Goal: Complete application form

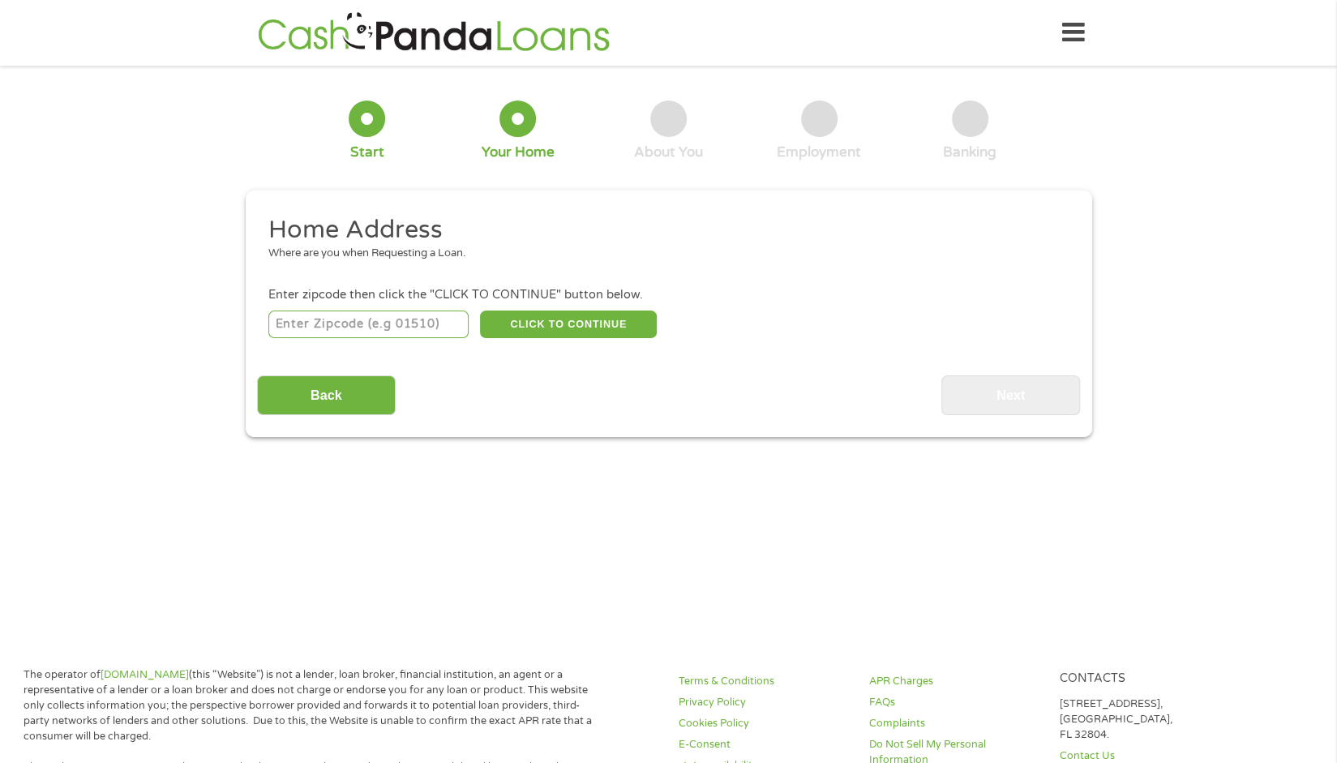
click at [438, 317] on input "number" at bounding box center [368, 324] width 200 height 28
type input "98155"
select select "[US_STATE]"
click at [552, 322] on button "CLICK TO CONTINUE" at bounding box center [568, 324] width 177 height 28
type input "98155"
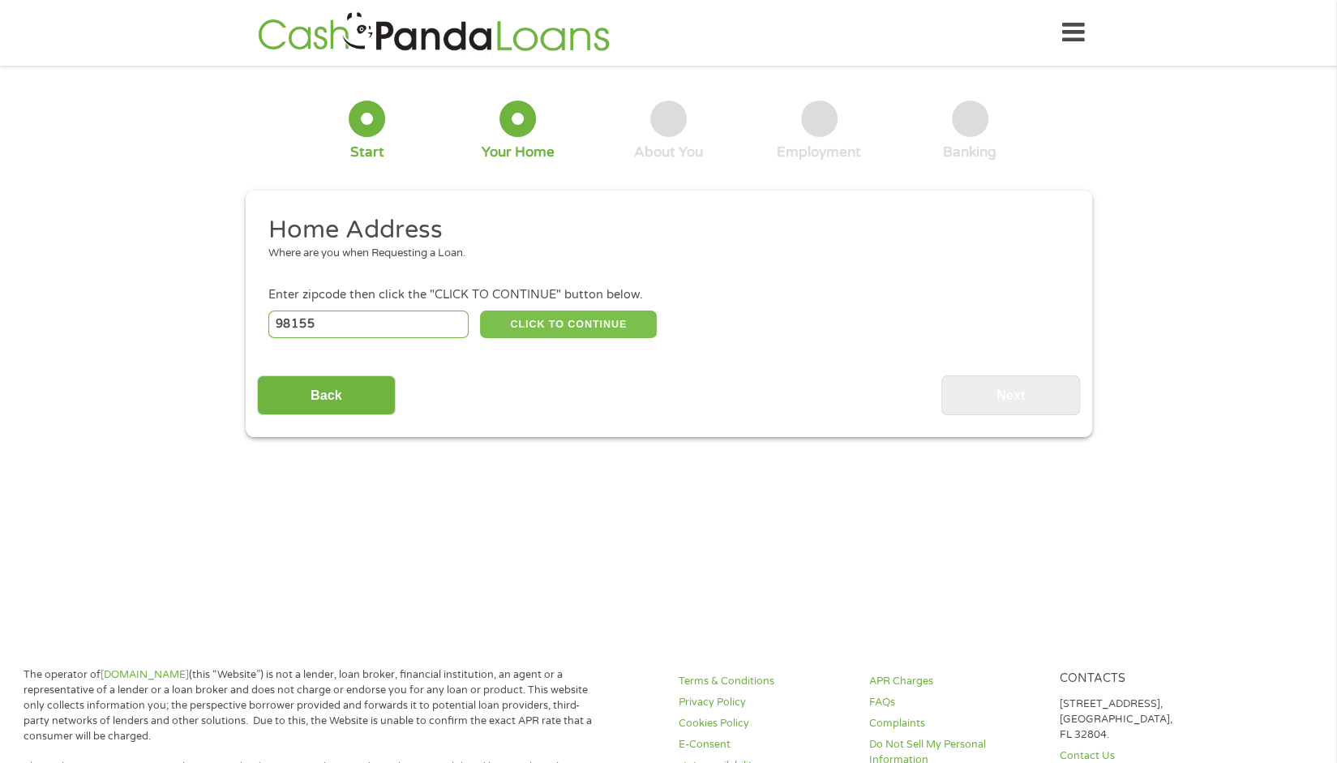
type input "[GEOGRAPHIC_DATA]"
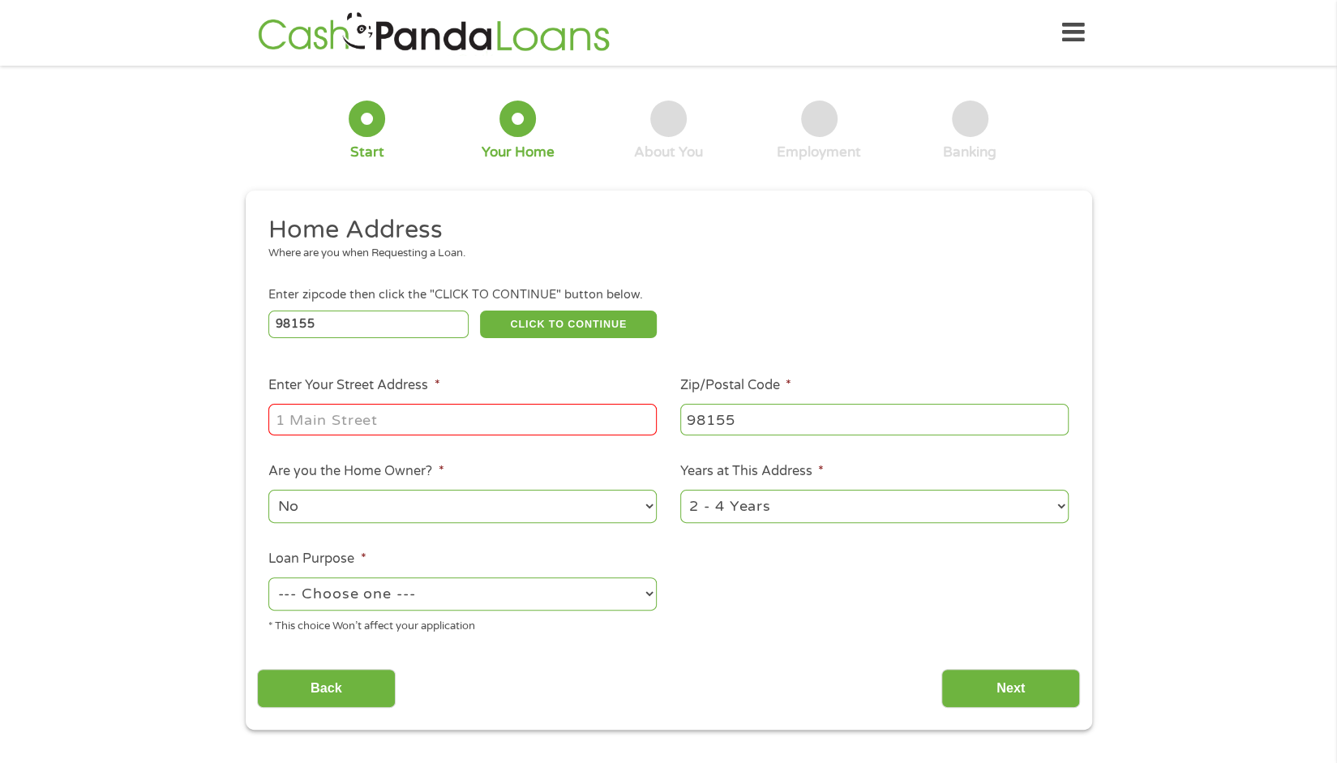
click at [484, 432] on input "Enter Your Street Address *" at bounding box center [462, 419] width 388 height 31
type input "[STREET_ADDRESS]"
click at [1055, 512] on select "1 Year or less 1 - 2 Years 2 - 4 Years Over 4 Years" at bounding box center [874, 506] width 388 height 33
select select "60months"
click at [680, 490] on select "1 Year or less 1 - 2 Years 2 - 4 Years Over 4 Years" at bounding box center [874, 506] width 388 height 33
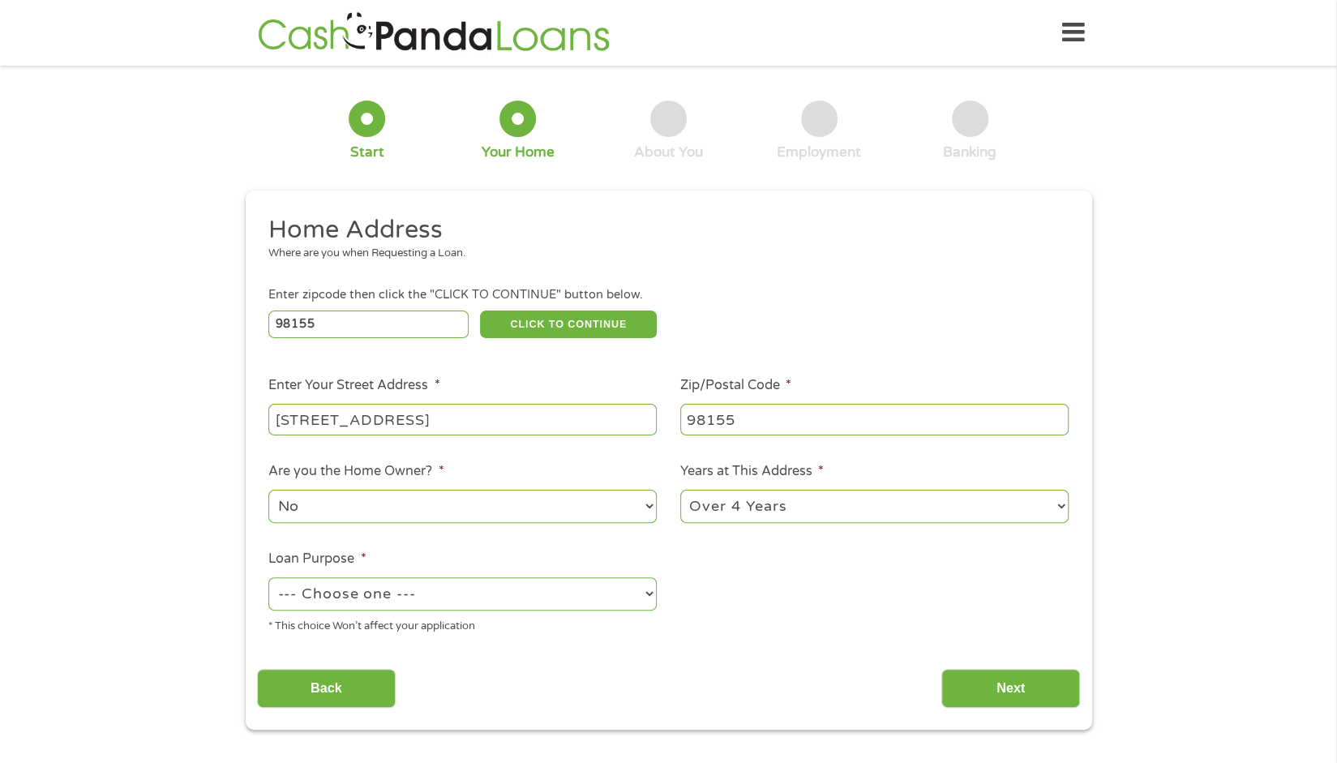
click at [622, 601] on select "--- Choose one --- Pay Bills Debt Consolidation Home Improvement Major Purchase…" at bounding box center [462, 593] width 388 height 33
select select "other"
click at [268, 578] on select "--- Choose one --- Pay Bills Debt Consolidation Home Improvement Major Purchase…" at bounding box center [462, 593] width 388 height 33
click at [967, 683] on input "Next" at bounding box center [1010, 689] width 139 height 40
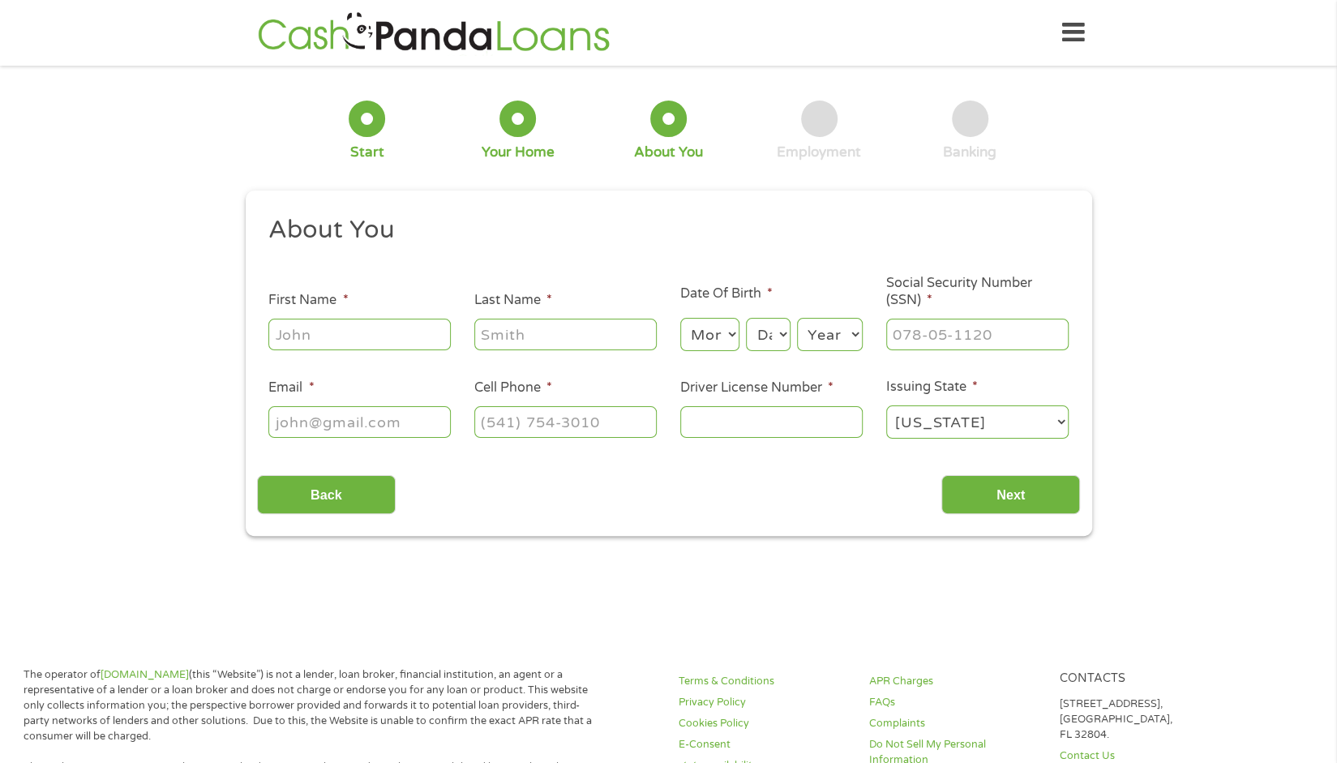
scroll to position [6, 6]
click at [373, 321] on input "First Name *" at bounding box center [359, 334] width 182 height 31
type input "[PERSON_NAME]"
type input "Lambard"
type input "[EMAIL_ADDRESS][DOMAIN_NAME]"
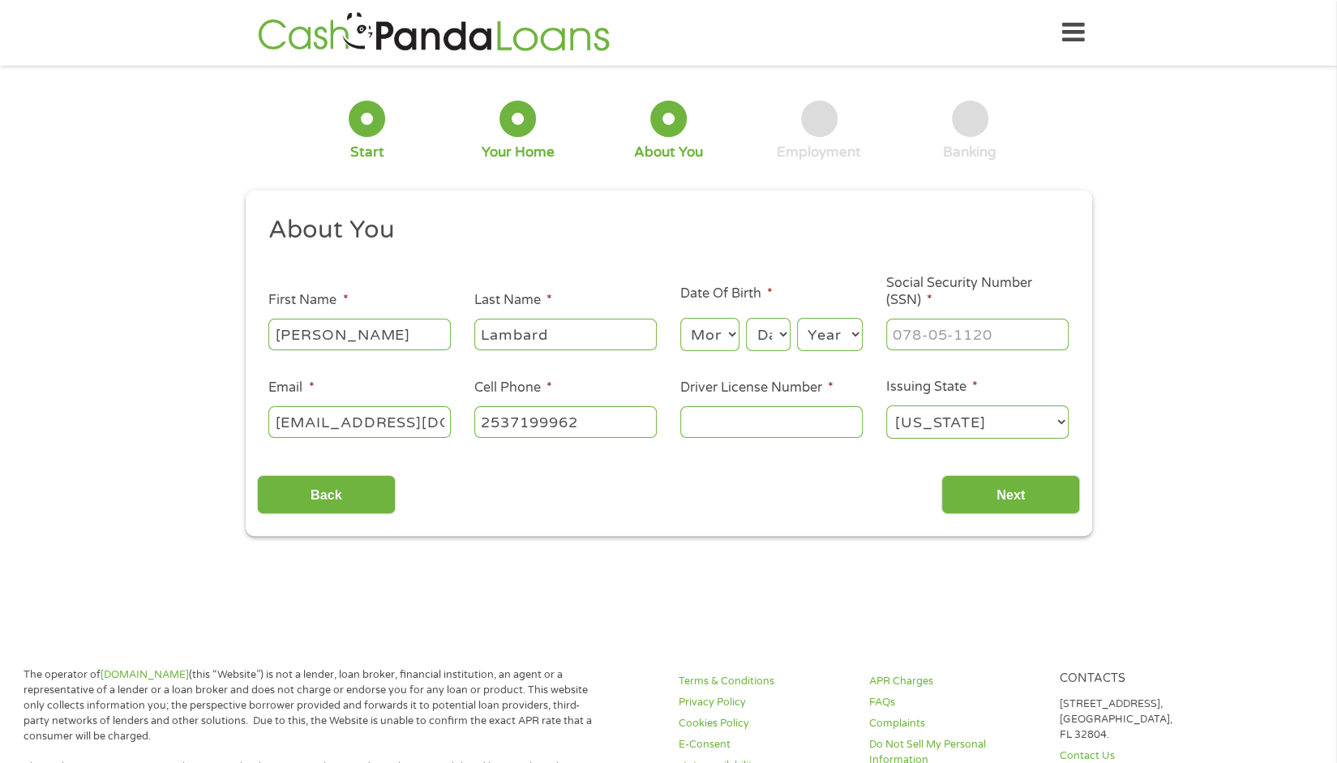
type input "[PHONE_NUMBER]"
click at [717, 346] on select "Month 1 2 3 4 5 6 7 8 9 10 11 12" at bounding box center [709, 334] width 59 height 33
select select "7"
click at [680, 319] on select "Month 1 2 3 4 5 6 7 8 9 10 11 12" at bounding box center [709, 334] width 59 height 33
click at [772, 332] on select "Day 1 2 3 4 5 6 7 8 9 10 11 12 13 14 15 16 17 18 19 20 21 22 23 24 25 26 27 28 …" at bounding box center [768, 334] width 44 height 33
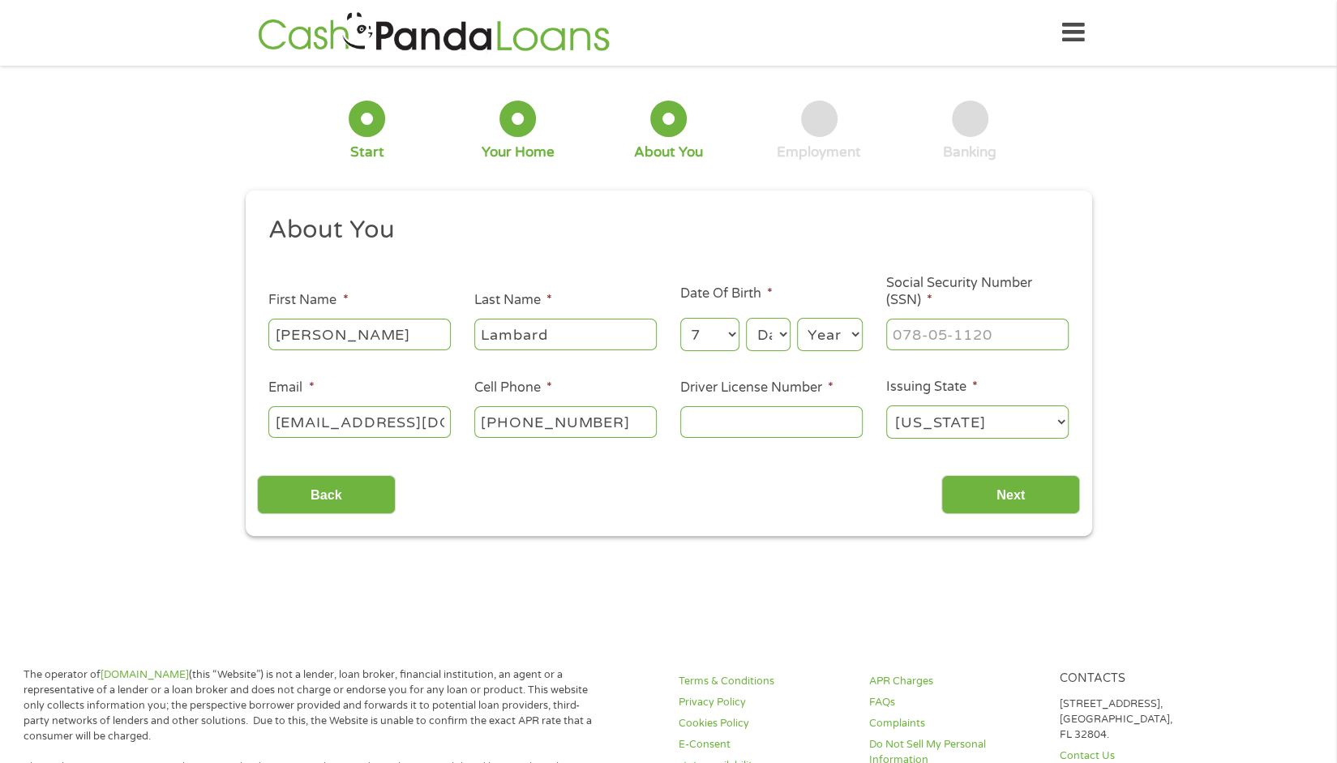
select select "7"
click at [746, 319] on select "Day 1 2 3 4 5 6 7 8 9 10 11 12 13 14 15 16 17 18 19 20 21 22 23 24 25 26 27 28 …" at bounding box center [768, 334] width 44 height 33
click at [832, 342] on select "Year [DATE] 2006 2005 2004 2003 2002 2001 2000 1999 1998 1997 1996 1995 1994 19…" at bounding box center [830, 334] width 66 height 33
select select "1976"
click at [797, 319] on select "Year [DATE] 2006 2005 2004 2003 2002 2001 2000 1999 1998 1997 1996 1995 1994 19…" at bounding box center [830, 334] width 66 height 33
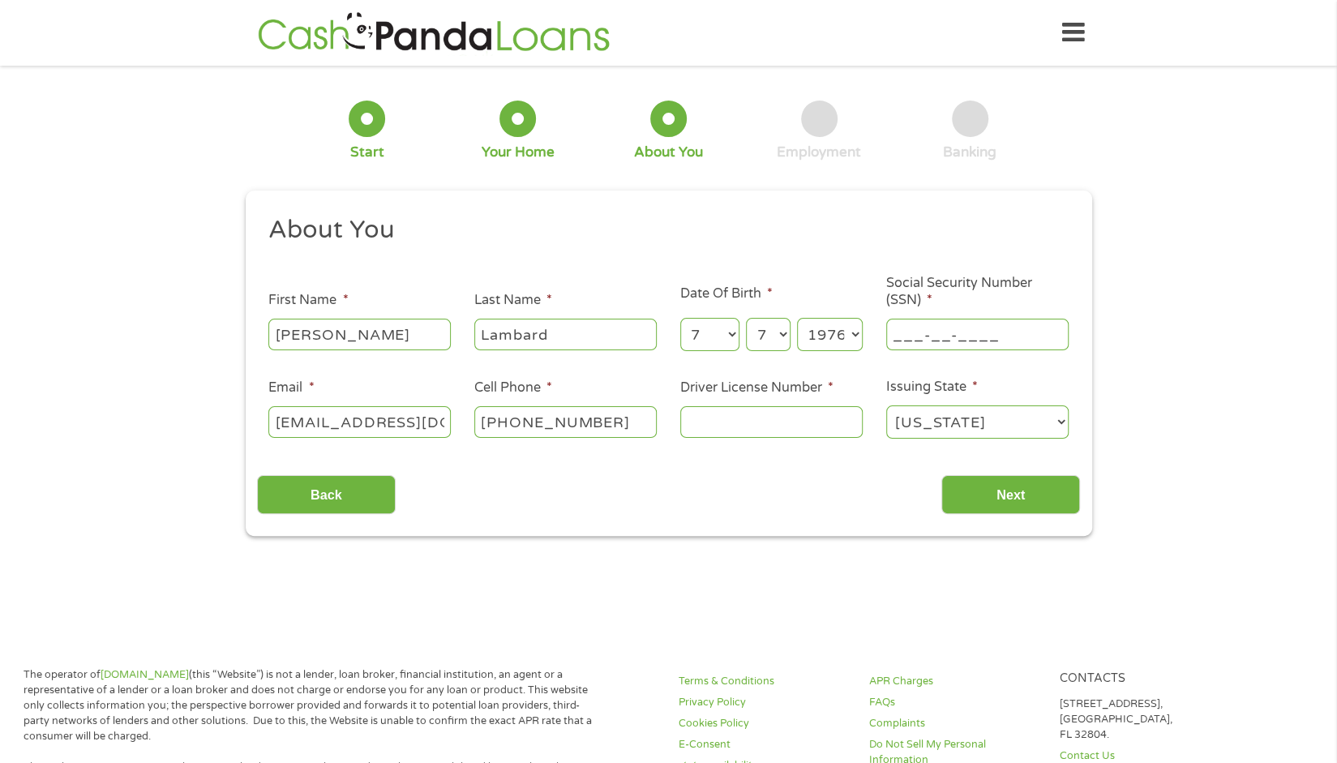
click at [956, 328] on input "___-__-____" at bounding box center [977, 334] width 182 height 31
type input "642-16-1477"
click at [751, 419] on input "Driver License Number *" at bounding box center [771, 421] width 182 height 31
type input "wdl2s1pg813b"
click at [987, 499] on input "Next" at bounding box center [1010, 495] width 139 height 40
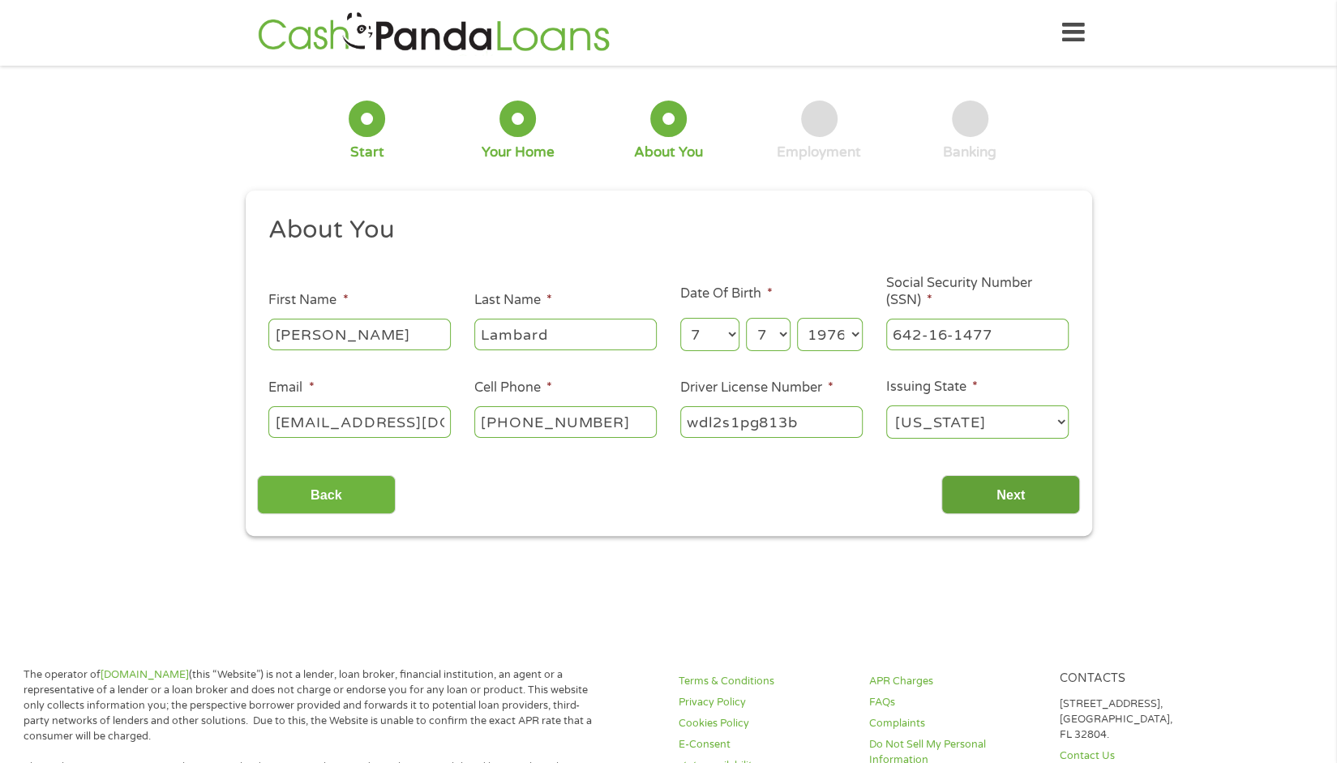
click at [983, 494] on input "Next" at bounding box center [1010, 495] width 139 height 40
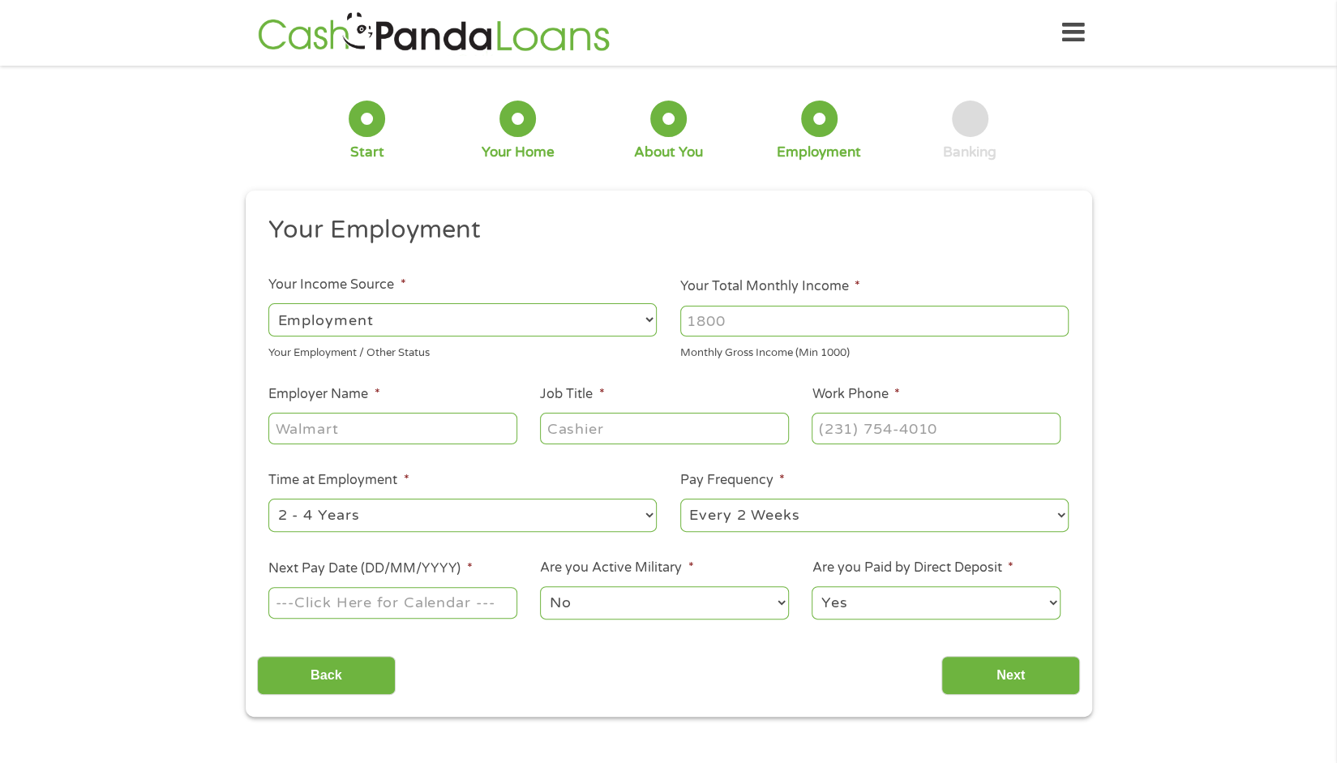
click at [862, 320] on input "Your Total Monthly Income *" at bounding box center [874, 321] width 388 height 31
type input "4500"
click at [342, 431] on input "Employer Name *" at bounding box center [392, 428] width 248 height 31
type input "Classmates"
click at [567, 429] on input "Job Title *" at bounding box center [664, 428] width 248 height 31
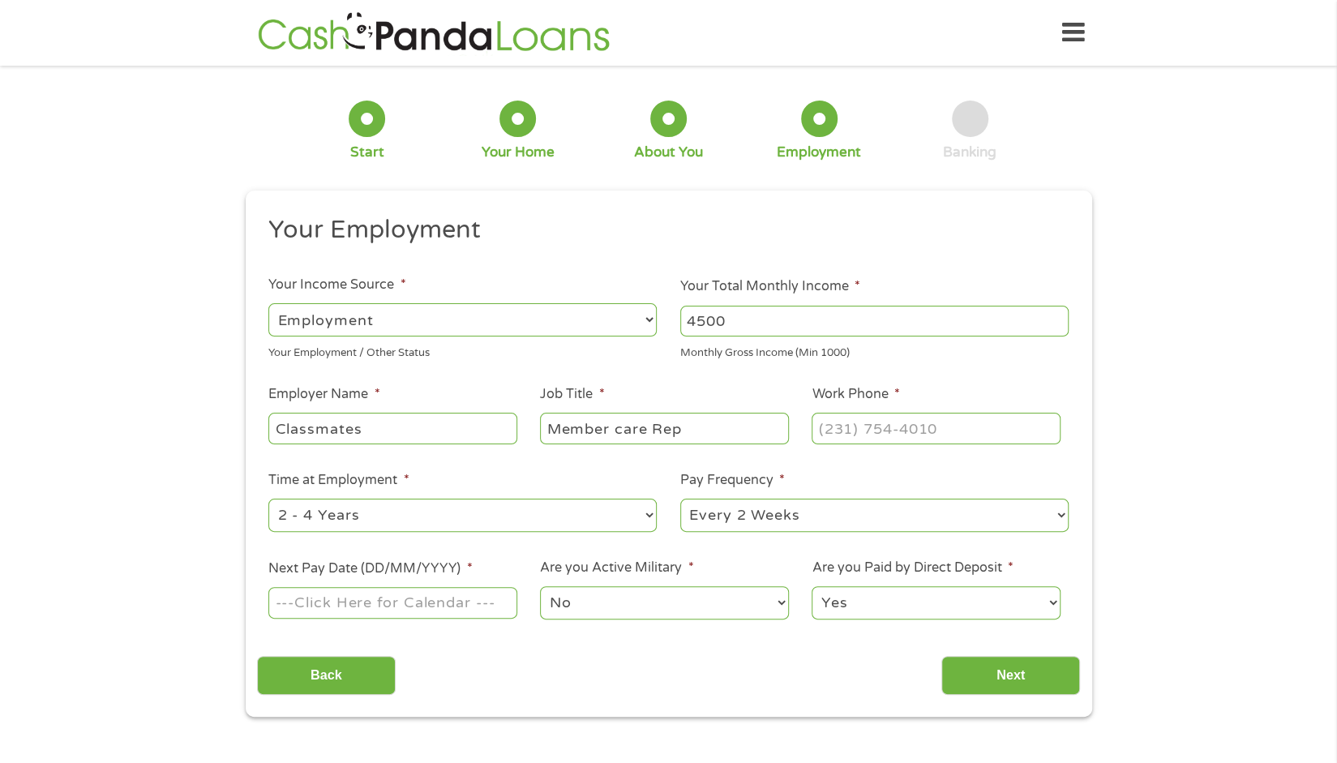
type input "Member care Rep"
click at [839, 426] on input "(___) ___-____" at bounding box center [935, 428] width 248 height 31
type input "[PHONE_NUMBER]"
click at [648, 520] on select "--- Choose one --- 1 Year or less 1 - 2 Years 2 - 4 Years Over 4 Years" at bounding box center [462, 515] width 388 height 33
select select "60months"
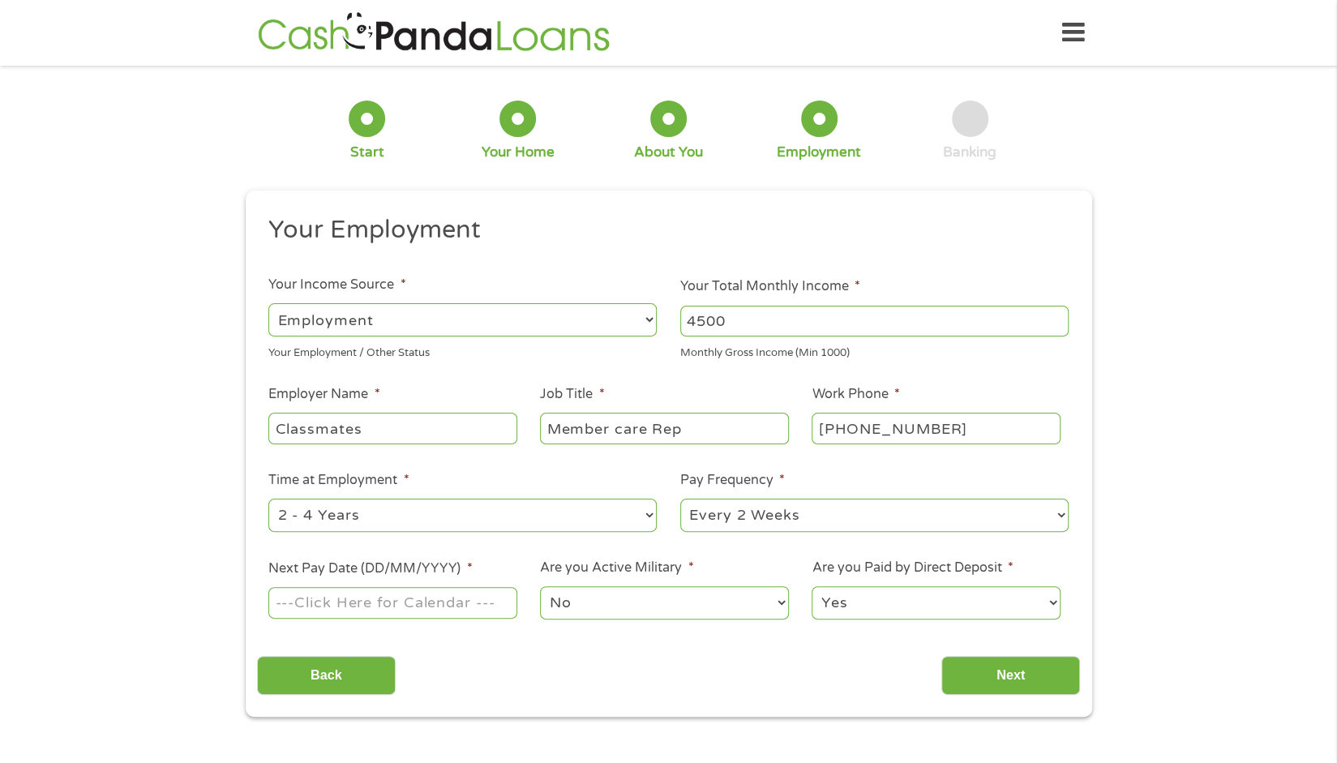
click at [268, 499] on select "--- Choose one --- 1 Year or less 1 - 2 Years 2 - 4 Years Over 4 Years" at bounding box center [462, 515] width 388 height 33
click at [871, 518] on select "--- Choose one --- Every 2 Weeks Every Week Monthly Semi-Monthly" at bounding box center [874, 515] width 388 height 33
select select "semimonthly"
click at [680, 499] on select "--- Choose one --- Every 2 Weeks Every Week Monthly Semi-Monthly" at bounding box center [874, 515] width 388 height 33
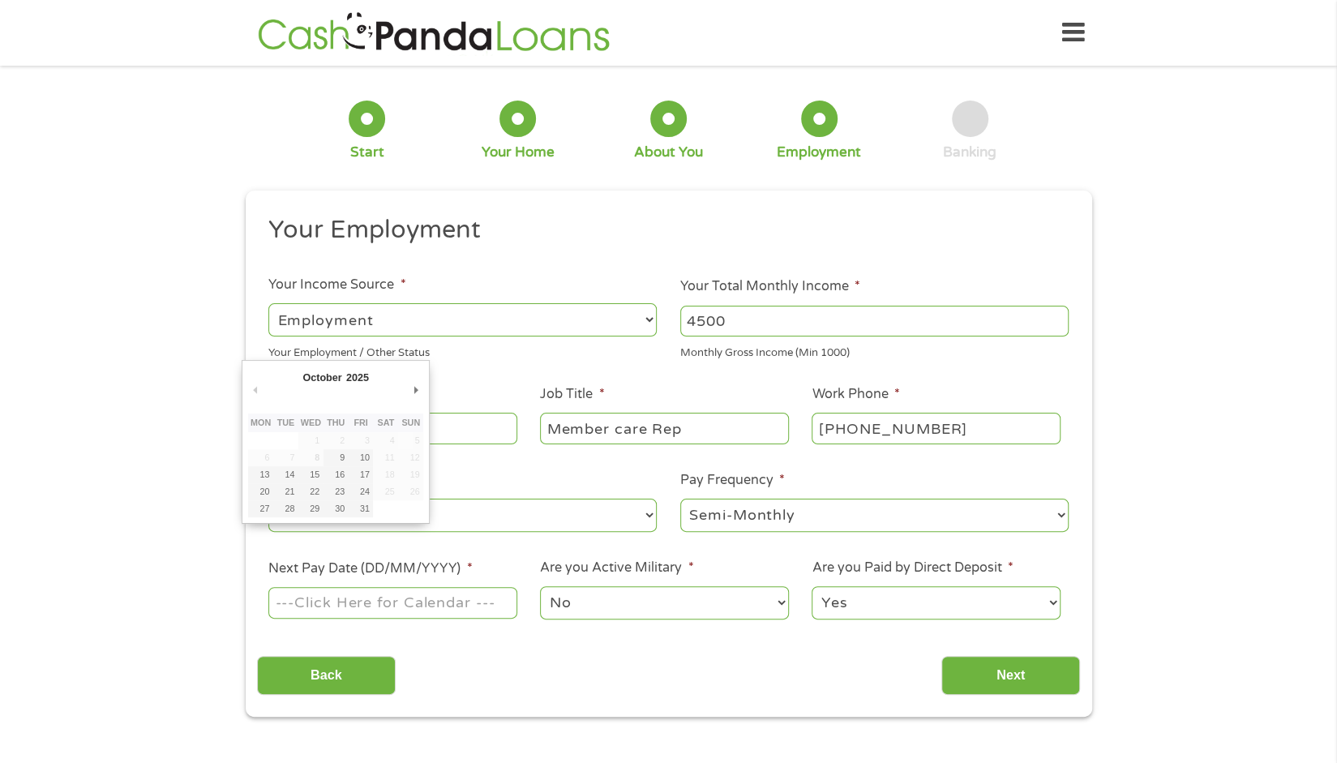
click at [372, 609] on input "Next Pay Date (DD/MM/YYYY) *" at bounding box center [392, 602] width 248 height 31
type input "[DATE]"
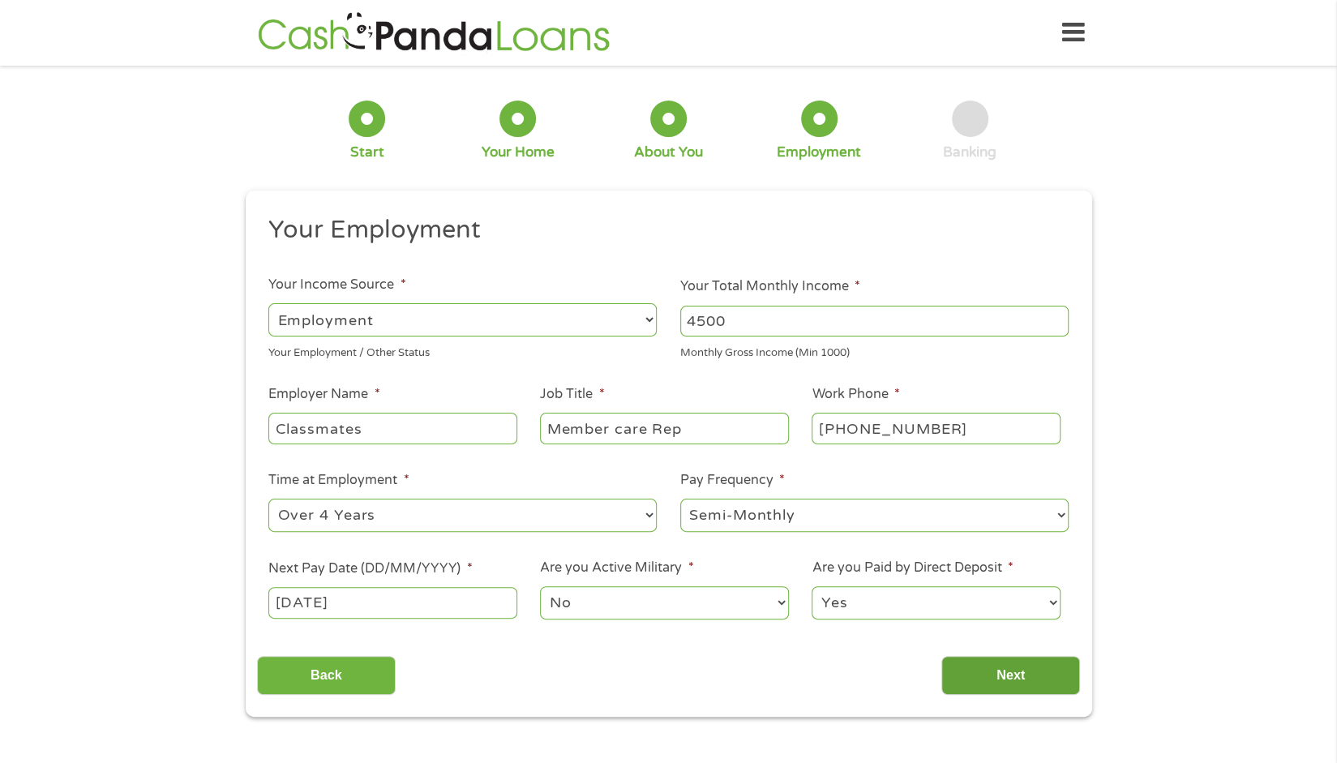
click at [1039, 670] on input "Next" at bounding box center [1010, 676] width 139 height 40
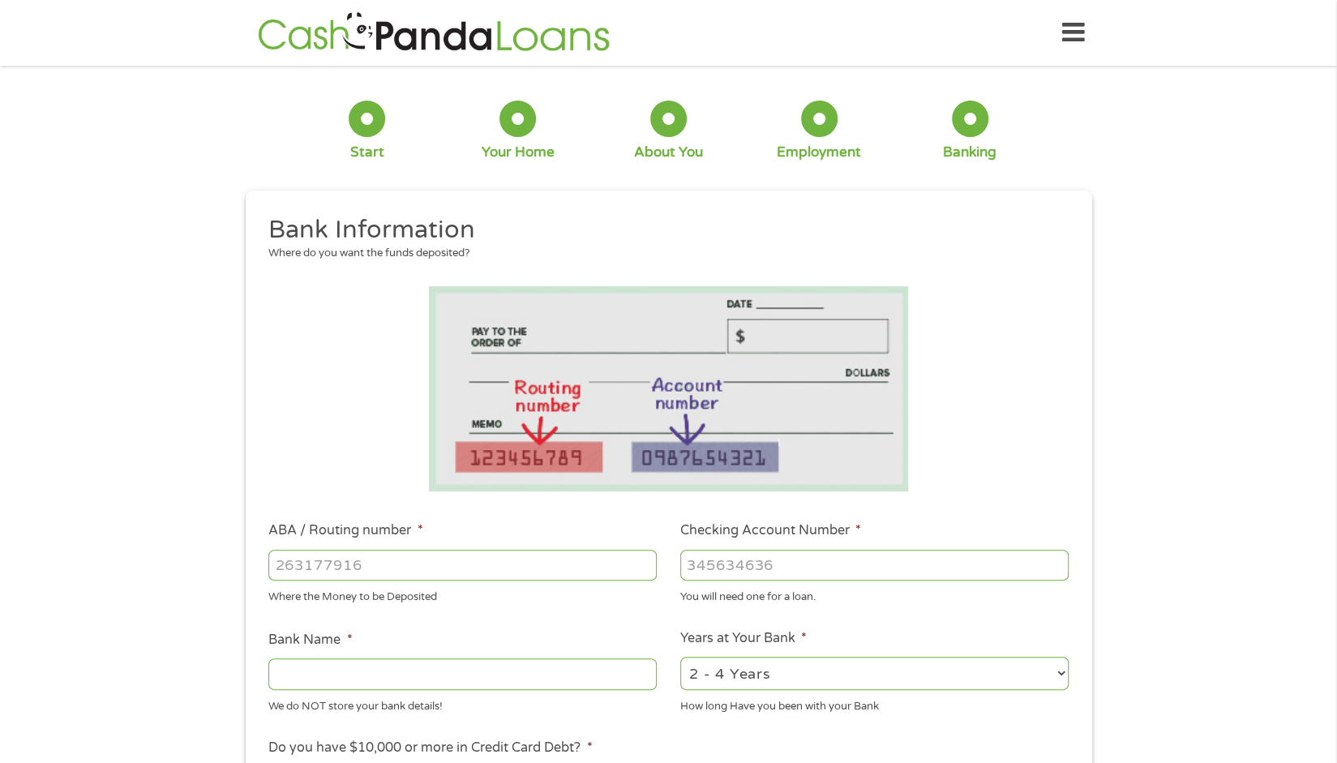
click at [579, 567] on input "ABA / Routing number *" at bounding box center [462, 565] width 388 height 31
type input "325070760"
type input "JPMORGAN CHASE BANK NA"
type input "325070760"
click at [768, 563] on input "Checking Account Number *" at bounding box center [874, 565] width 388 height 31
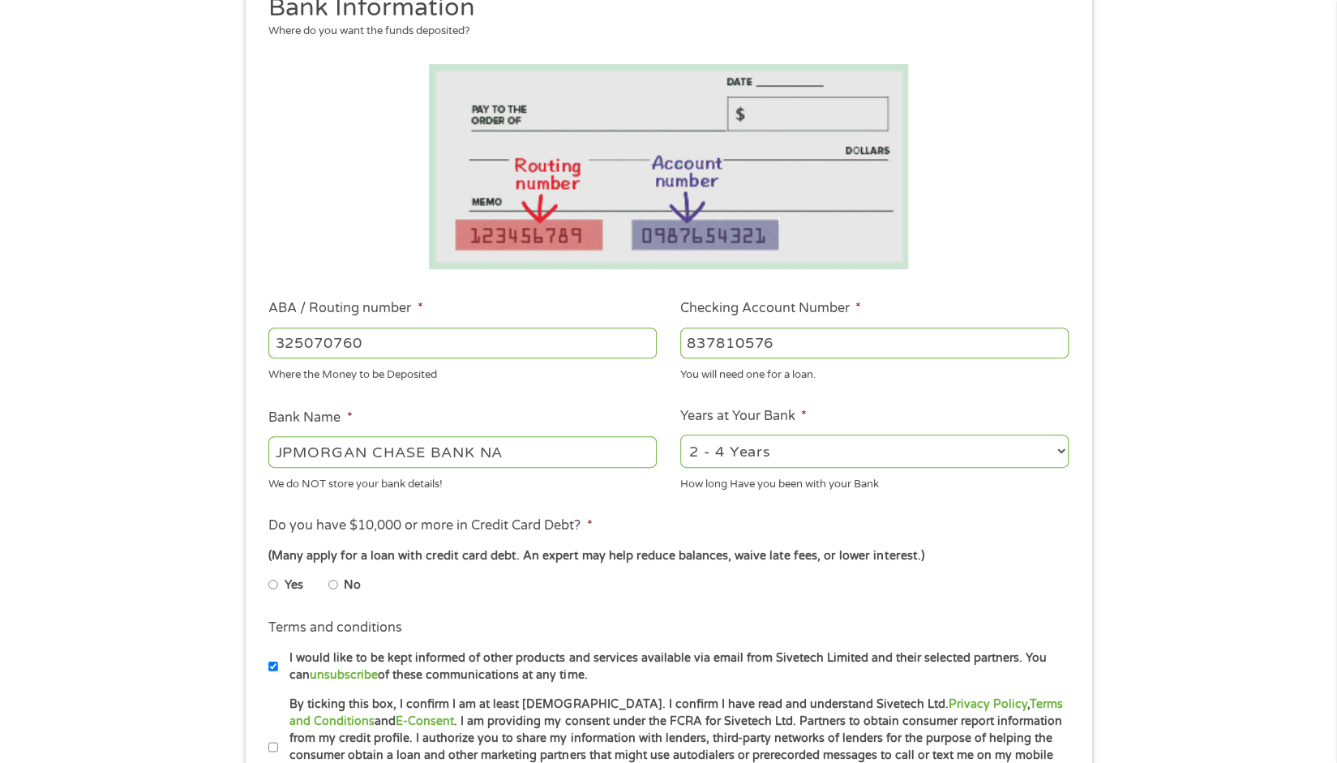
scroll to position [243, 0]
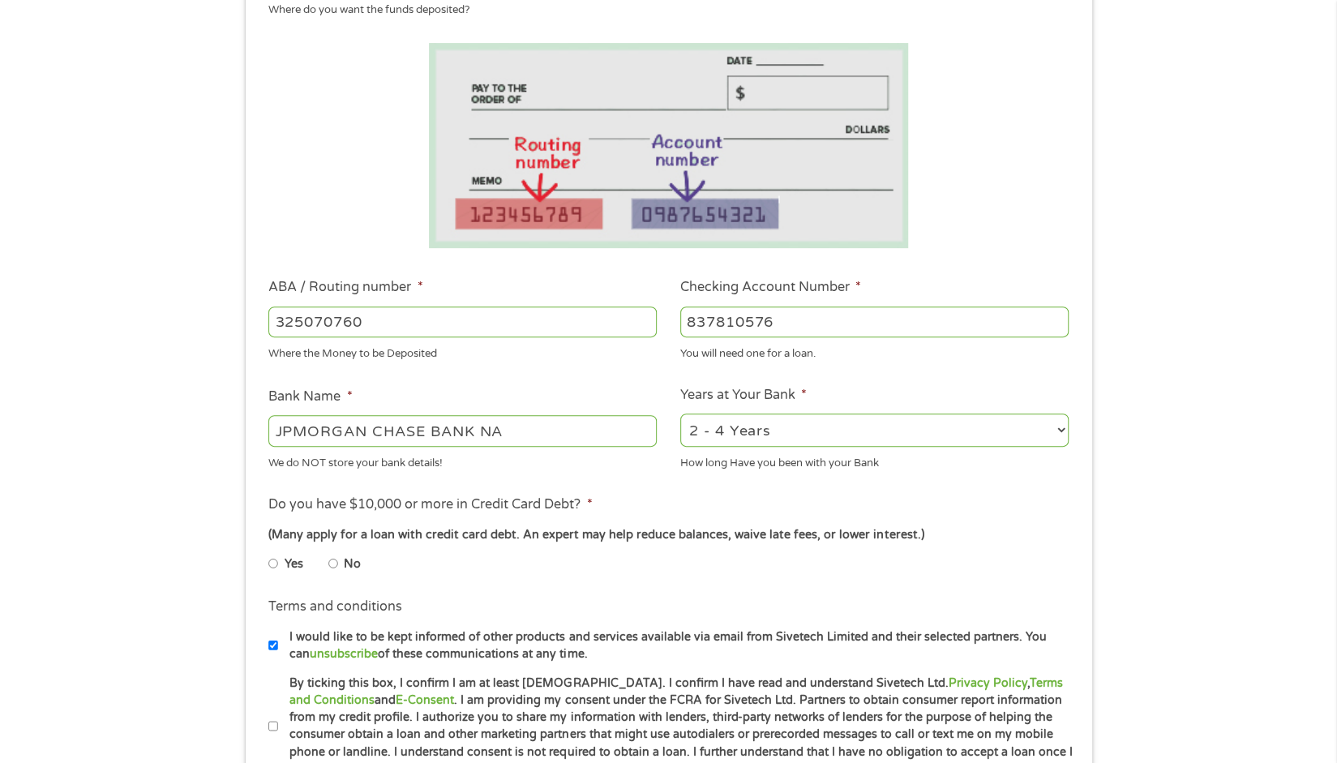
type input "837810576"
click at [1052, 426] on select "2 - 4 Years 6 - 12 Months 1 - 2 Years Over 4 Years" at bounding box center [874, 429] width 388 height 33
click at [680, 414] on select "2 - 4 Years 6 - 12 Months 1 - 2 Years Over 4 Years" at bounding box center [874, 429] width 388 height 33
click at [336, 568] on input "No" at bounding box center [333, 563] width 10 height 26
radio input "true"
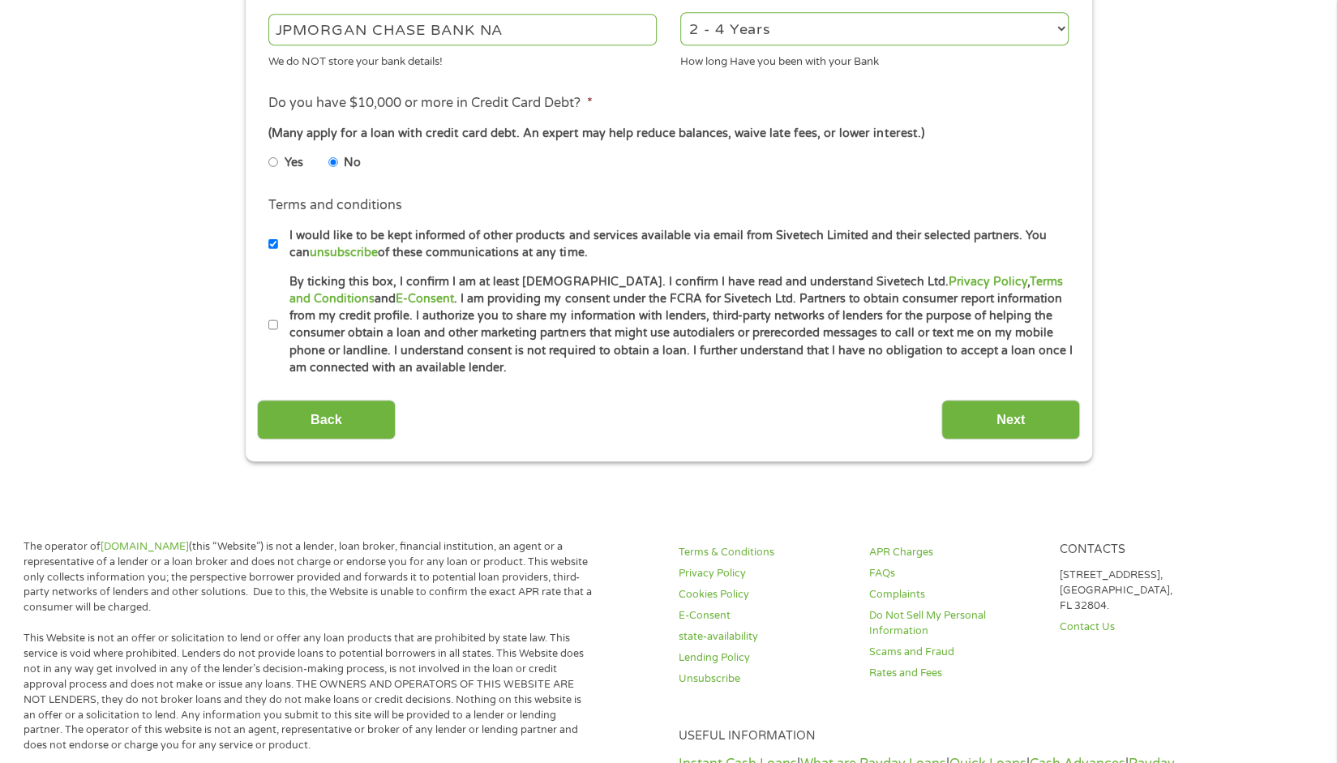
scroll to position [648, 0]
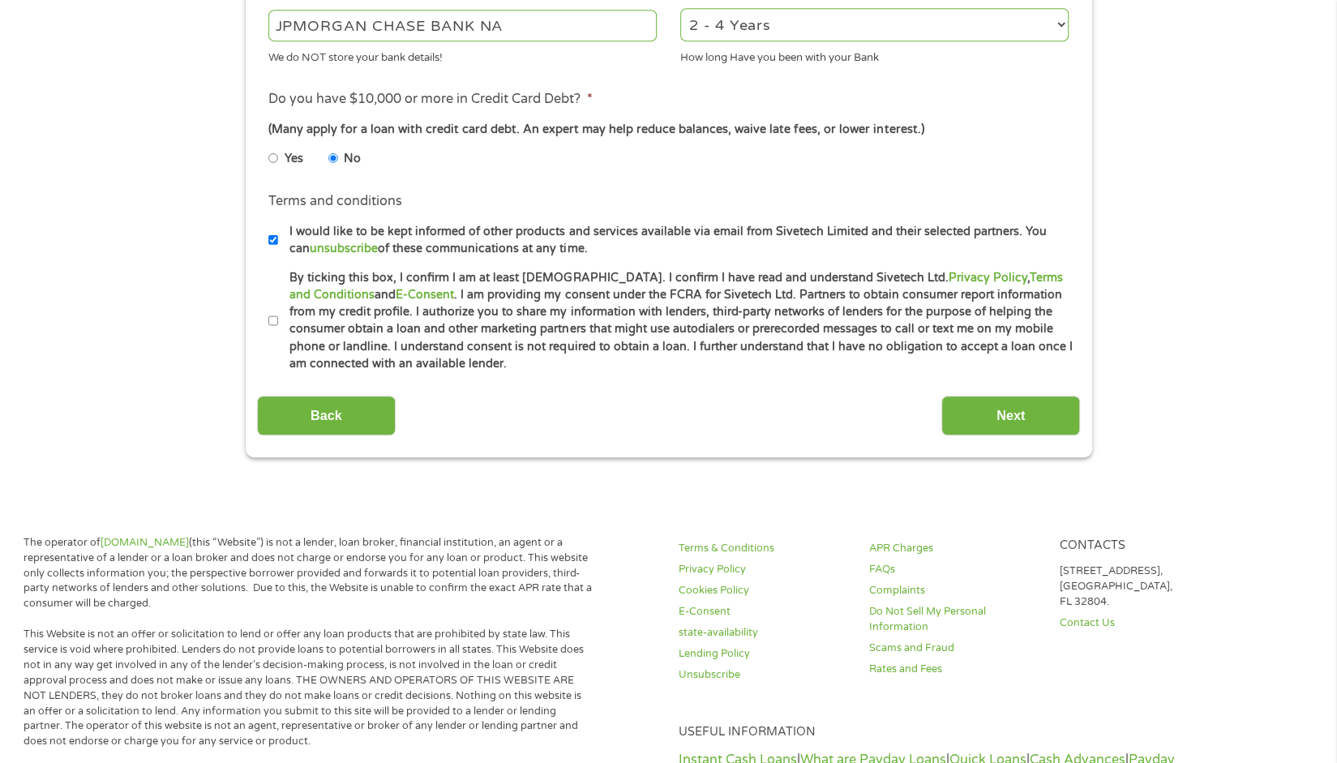
click at [271, 319] on input "By ticking this box, I confirm I am at least [DEMOGRAPHIC_DATA]. I confirm I ha…" at bounding box center [273, 321] width 10 height 26
checkbox input "true"
click at [1031, 409] on input "Next" at bounding box center [1010, 416] width 139 height 40
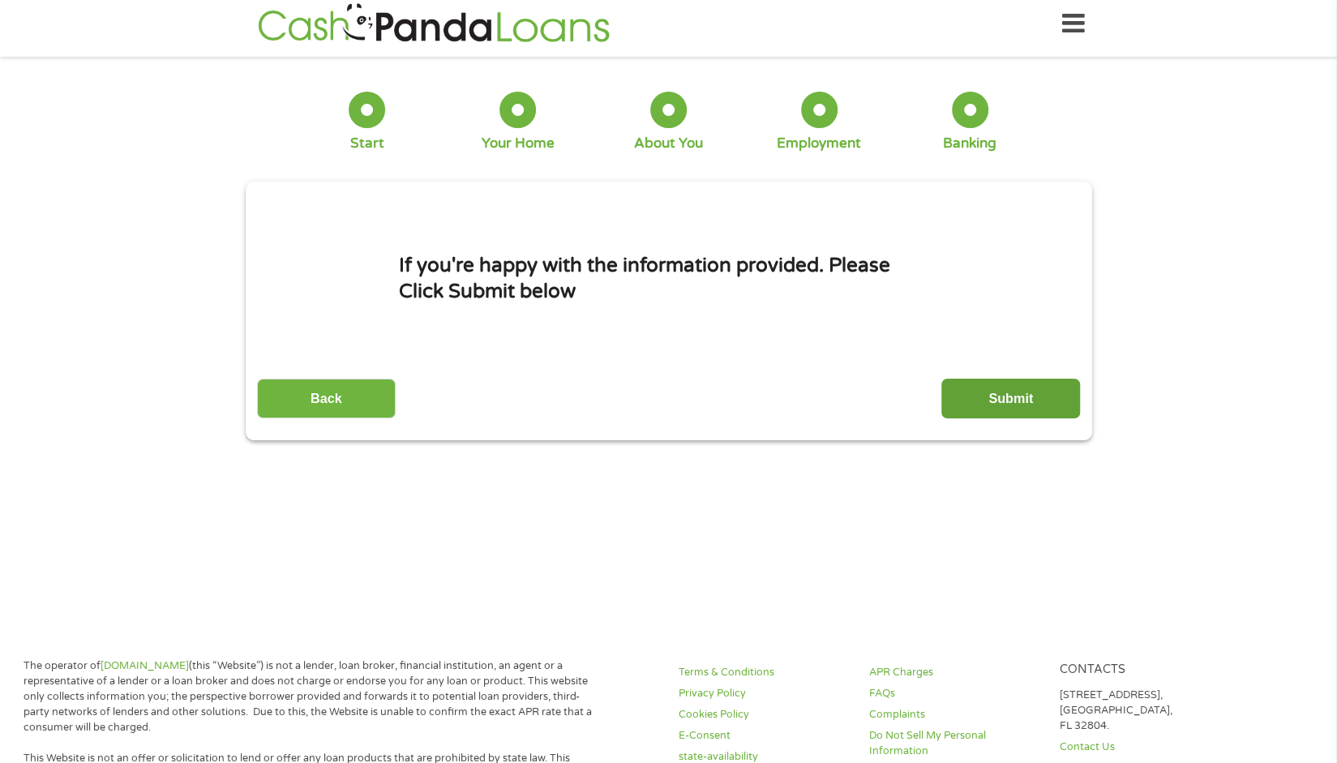
scroll to position [0, 0]
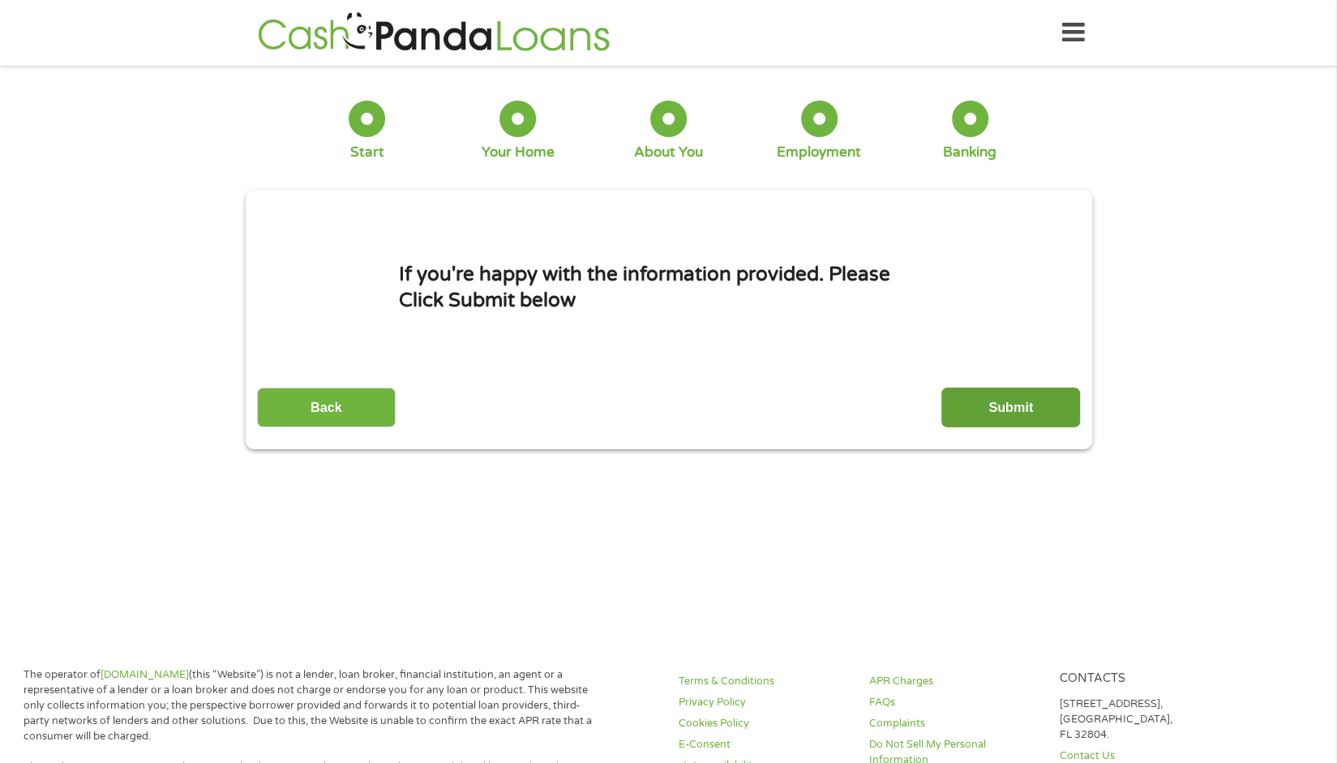
click at [1033, 417] on input "Submit" at bounding box center [1010, 407] width 139 height 40
